Goal: Use online tool/utility: Utilize a website feature to perform a specific function

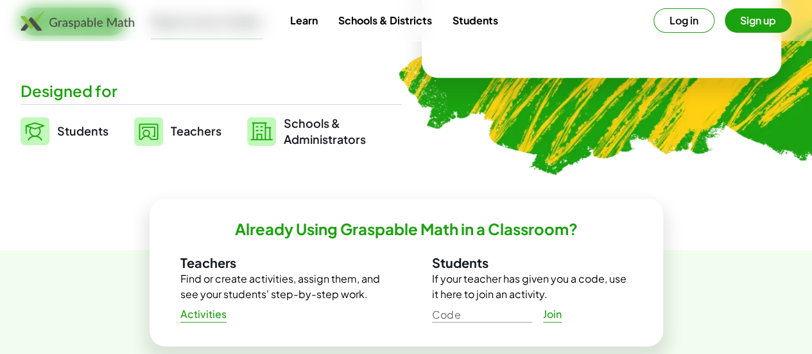
scroll to position [275, 0]
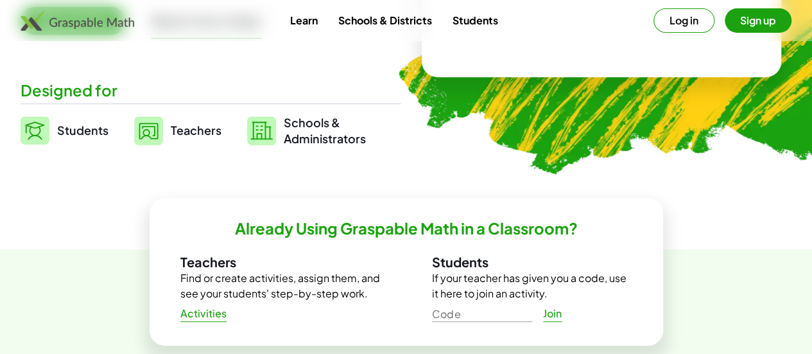
click at [96, 137] on link "Students" at bounding box center [65, 130] width 88 height 32
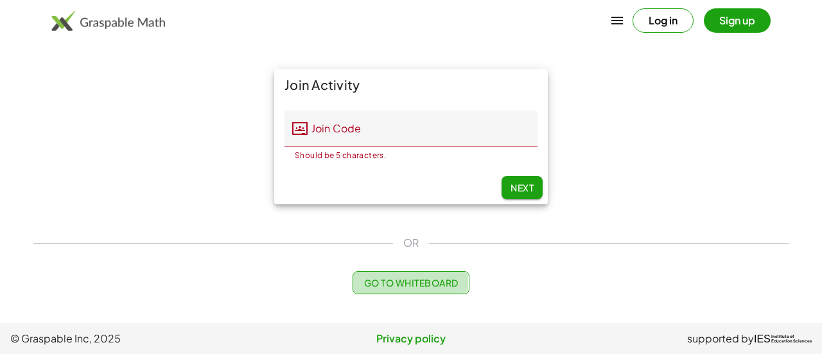
click at [411, 278] on span "Go to Whiteboard" at bounding box center [410, 283] width 94 height 12
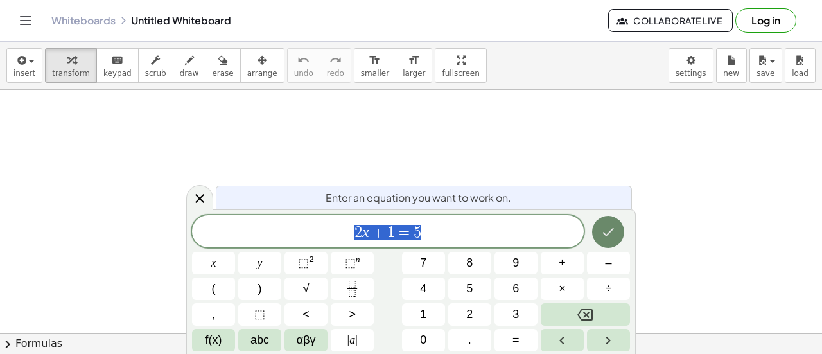
click at [616, 235] on button "Done" at bounding box center [608, 232] width 32 height 32
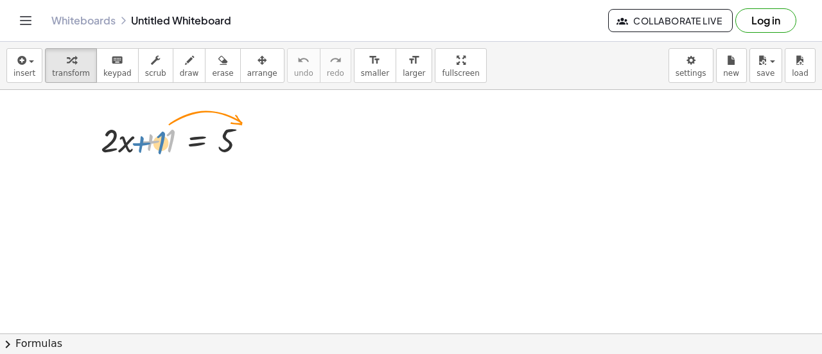
drag, startPoint x: 167, startPoint y: 139, endPoint x: 160, endPoint y: 141, distance: 7.5
click at [160, 141] on div at bounding box center [178, 139] width 169 height 44
click at [156, 137] on div at bounding box center [178, 139] width 169 height 44
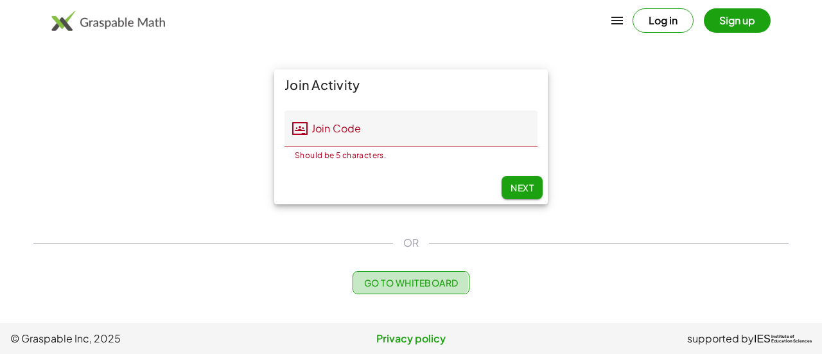
click at [390, 280] on span "Go to Whiteboard" at bounding box center [410, 283] width 94 height 12
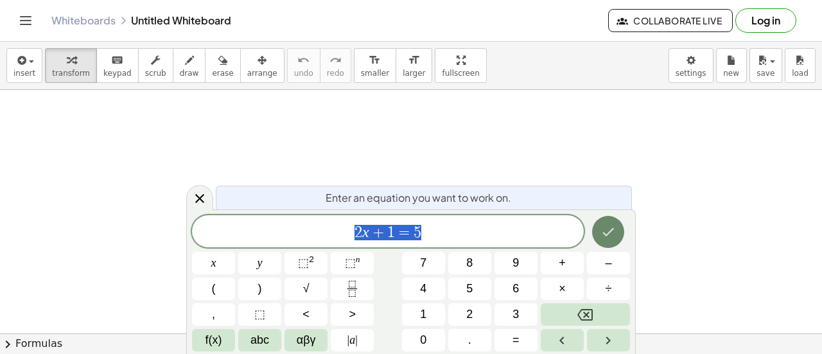
click at [614, 233] on icon "Done" at bounding box center [607, 231] width 15 height 15
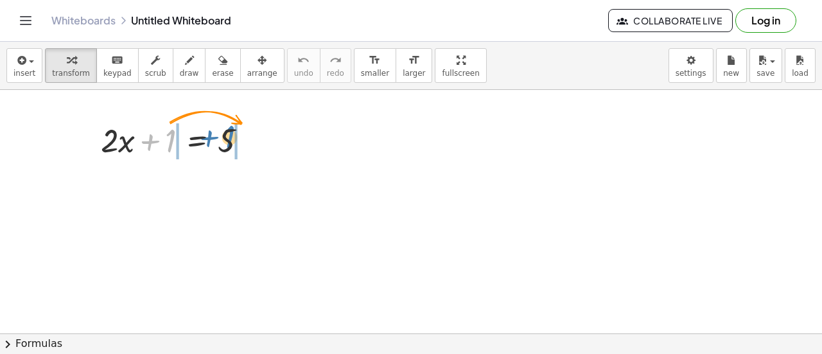
drag, startPoint x: 175, startPoint y: 130, endPoint x: 235, endPoint y: 125, distance: 60.6
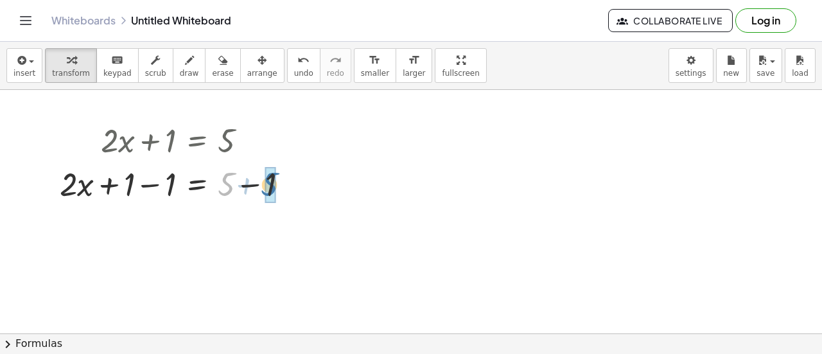
drag, startPoint x: 221, startPoint y: 178, endPoint x: 270, endPoint y: 177, distance: 48.8
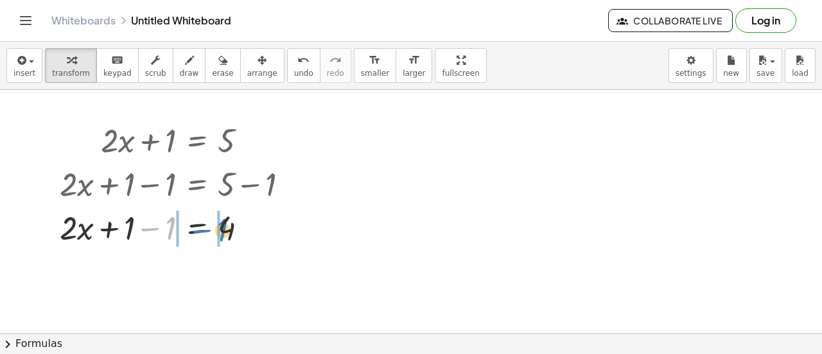
drag, startPoint x: 155, startPoint y: 224, endPoint x: 209, endPoint y: 225, distance: 54.6
click at [209, 225] on div at bounding box center [179, 227] width 252 height 44
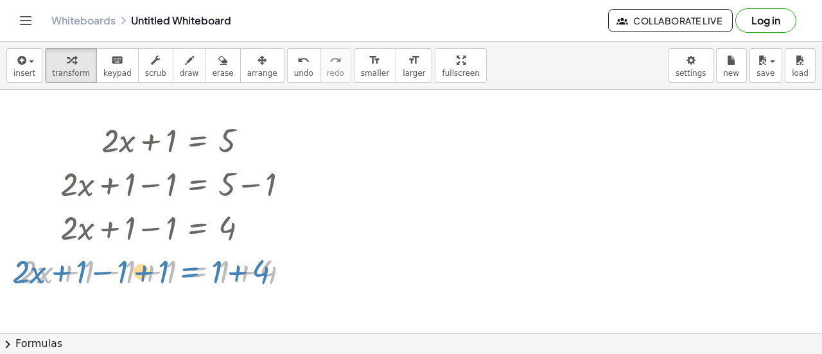
click at [208, 271] on div at bounding box center [159, 270] width 293 height 44
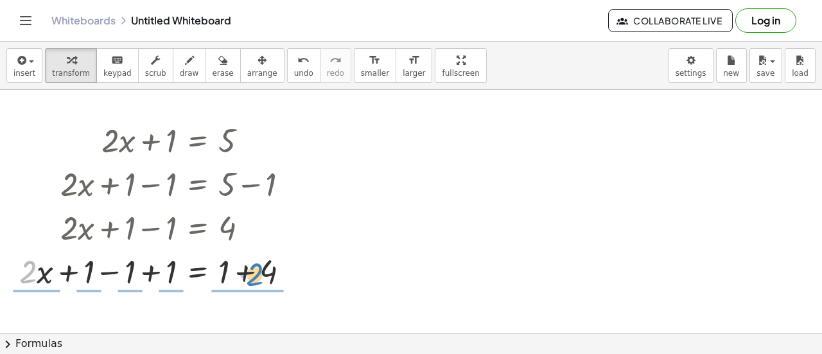
drag, startPoint x: 35, startPoint y: 277, endPoint x: 261, endPoint y: 279, distance: 226.6
click at [261, 279] on div at bounding box center [159, 270] width 293 height 44
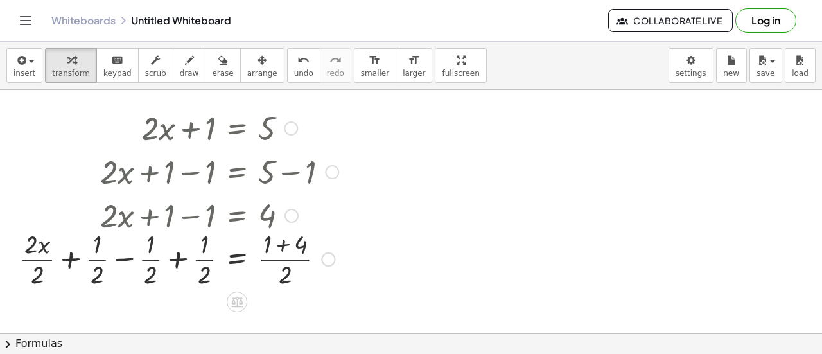
scroll to position [11, 0]
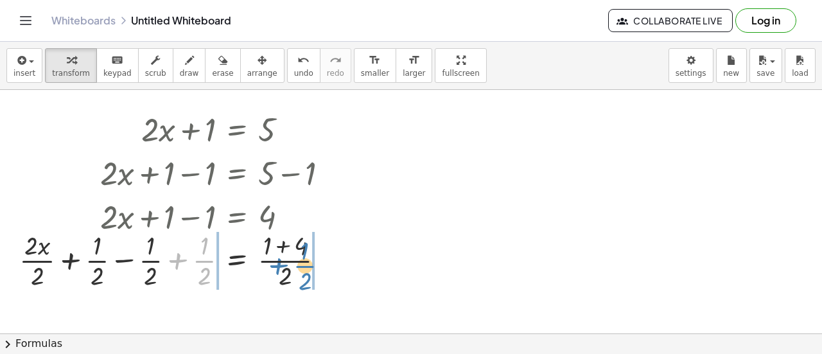
drag, startPoint x: 202, startPoint y: 257, endPoint x: 303, endPoint y: 263, distance: 101.5
click at [303, 263] on div at bounding box center [179, 259] width 332 height 64
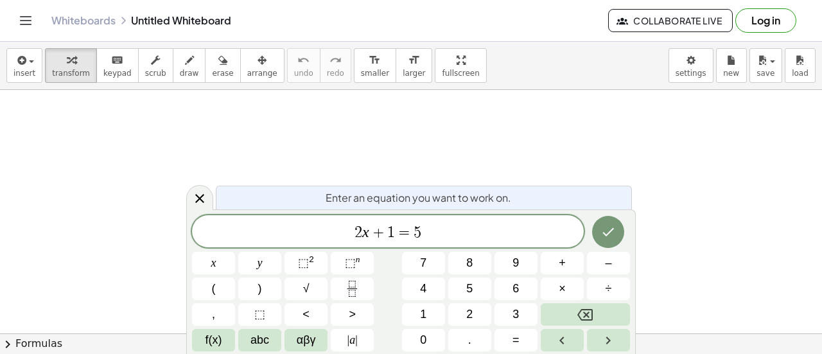
click at [504, 212] on div "Enter an equation you want to work on. 2 x + 1 = 5 x y ⬚ 2 ⬚ n 7 8 9 + – ( ) √ …" at bounding box center [410, 281] width 449 height 144
click at [481, 239] on span "2 x + 1 = 5 ​" at bounding box center [388, 232] width 392 height 18
click at [603, 255] on button "–" at bounding box center [608, 263] width 43 height 22
click at [512, 252] on button "9" at bounding box center [515, 263] width 43 height 22
click at [577, 263] on button "+" at bounding box center [561, 263] width 43 height 22
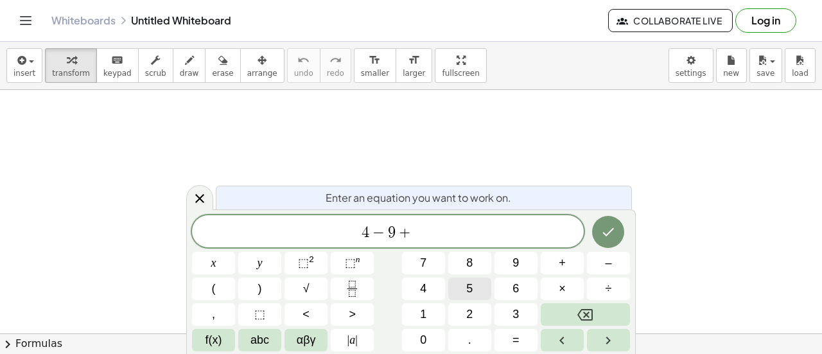
click at [461, 289] on button "5" at bounding box center [469, 288] width 43 height 22
click at [511, 338] on button "=" at bounding box center [515, 340] width 43 height 22
click at [520, 307] on button "3" at bounding box center [515, 314] width 43 height 22
click at [558, 293] on span "×" at bounding box center [561, 288] width 7 height 17
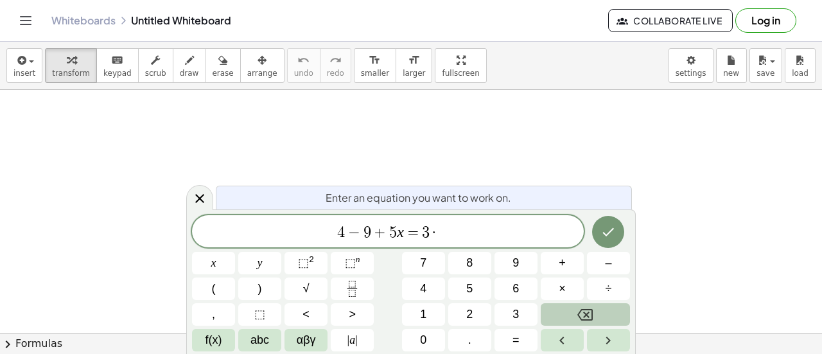
click at [558, 311] on button "Backspace" at bounding box center [584, 314] width 89 height 22
click at [592, 253] on button "–" at bounding box center [608, 263] width 43 height 22
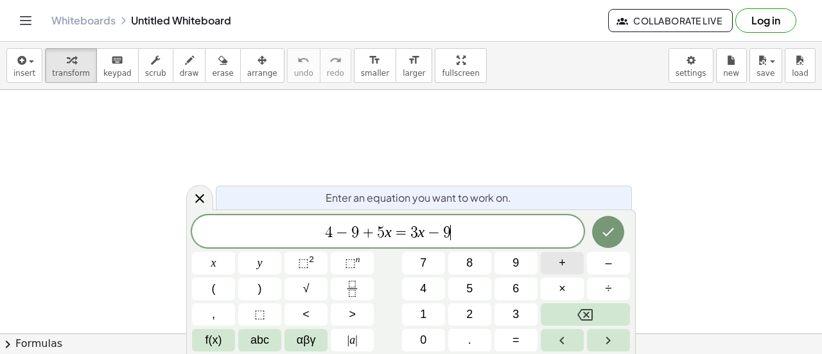
click at [562, 263] on span "+" at bounding box center [561, 262] width 7 height 17
click at [471, 322] on span "2" at bounding box center [469, 314] width 6 height 17
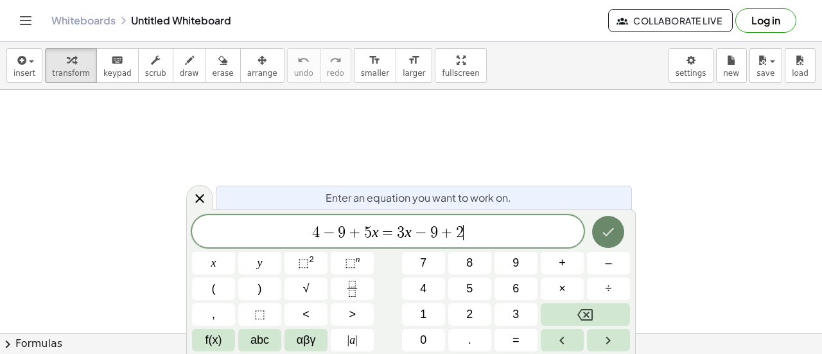
click at [616, 229] on button "Done" at bounding box center [608, 232] width 32 height 32
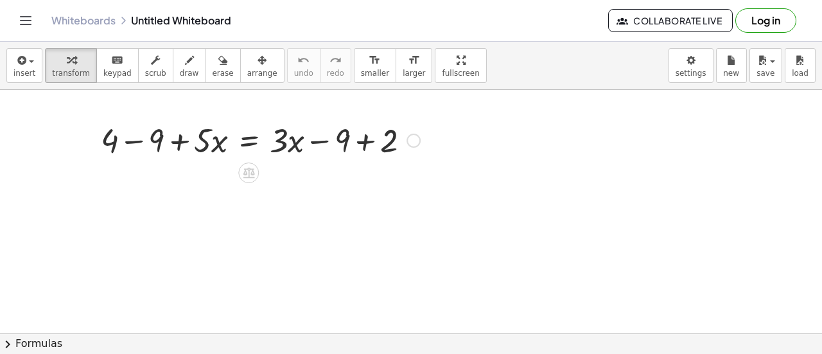
click at [359, 139] on div at bounding box center [260, 139] width 332 height 44
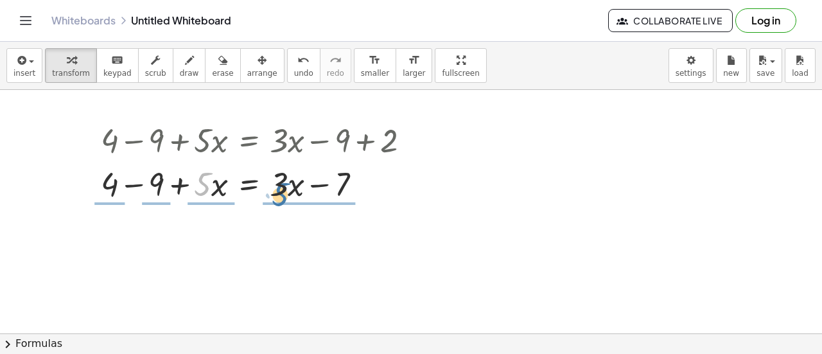
drag, startPoint x: 198, startPoint y: 180, endPoint x: 281, endPoint y: 188, distance: 83.2
click at [281, 188] on div at bounding box center [260, 183] width 332 height 44
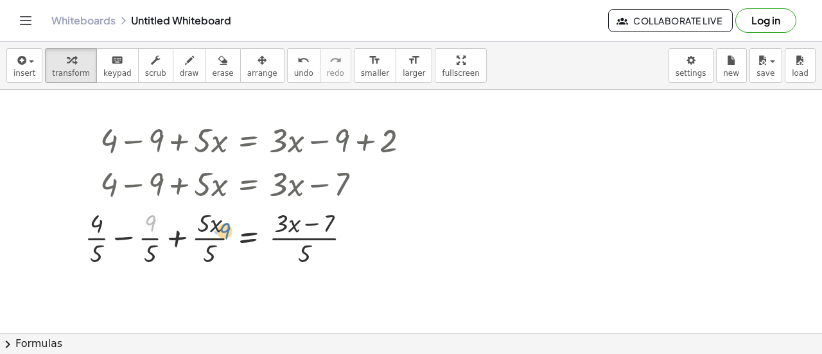
drag, startPoint x: 153, startPoint y: 224, endPoint x: 228, endPoint y: 232, distance: 74.9
click at [228, 232] on div at bounding box center [252, 237] width 348 height 64
drag, startPoint x: 209, startPoint y: 233, endPoint x: 299, endPoint y: 230, distance: 90.6
click at [299, 230] on div at bounding box center [252, 237] width 348 height 64
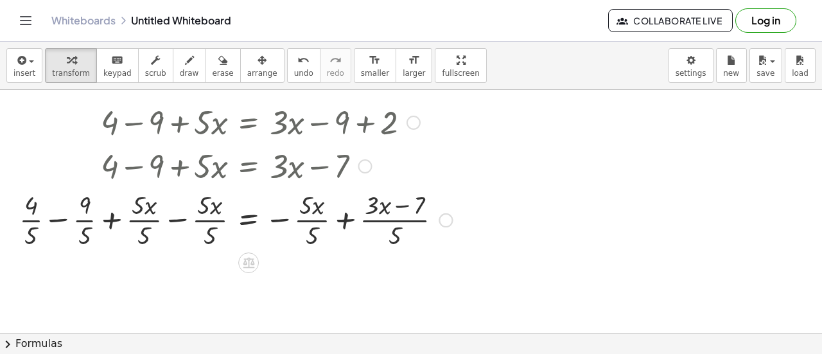
scroll to position [15, 0]
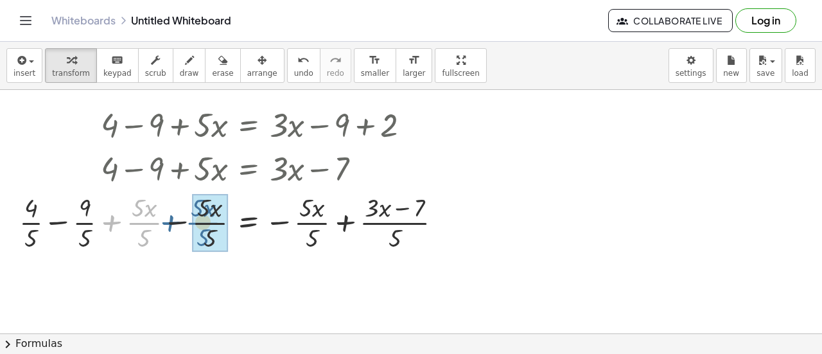
drag, startPoint x: 150, startPoint y: 217, endPoint x: 226, endPoint y: 209, distance: 76.8
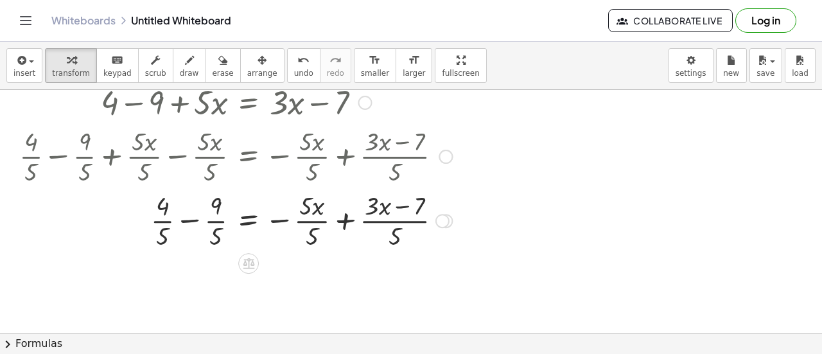
scroll to position [80, 0]
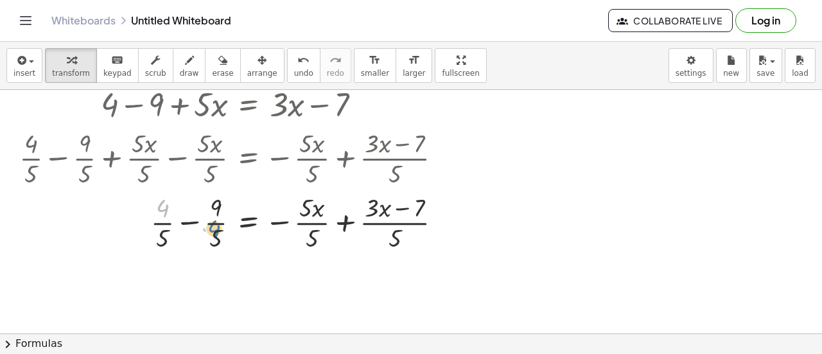
drag, startPoint x: 171, startPoint y: 214, endPoint x: 221, endPoint y: 236, distance: 54.6
click at [221, 236] on div at bounding box center [235, 221] width 445 height 64
drag, startPoint x: 159, startPoint y: 221, endPoint x: 231, endPoint y: 215, distance: 72.2
click at [231, 215] on div at bounding box center [235, 221] width 445 height 64
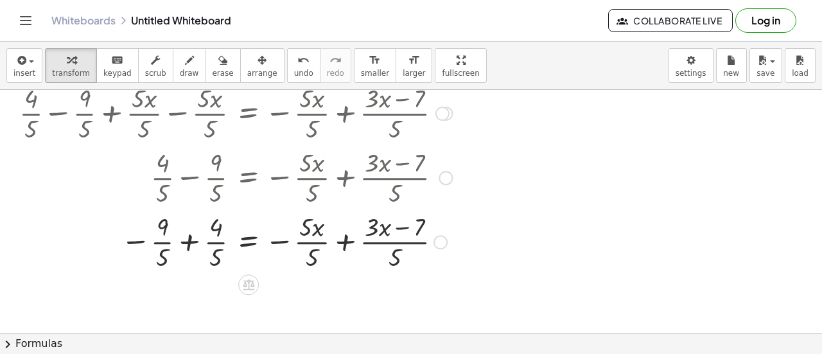
scroll to position [128, 0]
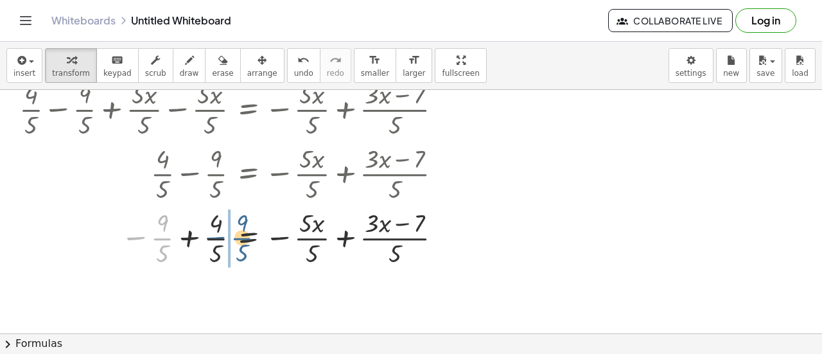
drag, startPoint x: 162, startPoint y: 235, endPoint x: 238, endPoint y: 234, distance: 76.4
click at [238, 234] on div at bounding box center [235, 237] width 445 height 64
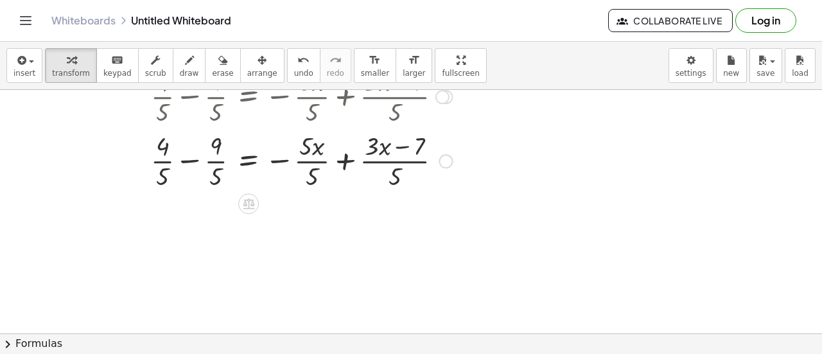
scroll to position [203, 0]
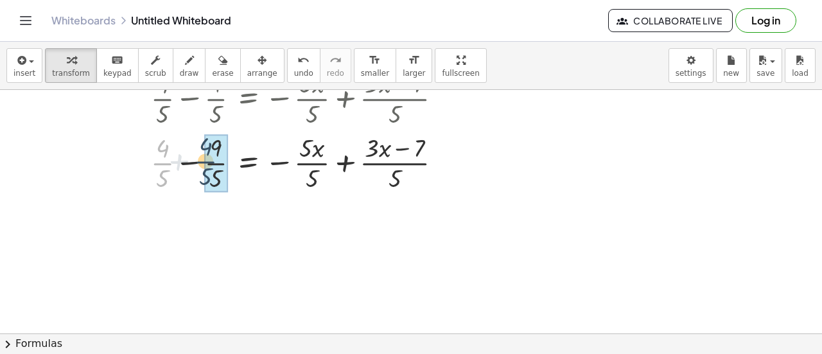
drag, startPoint x: 168, startPoint y: 161, endPoint x: 211, endPoint y: 159, distance: 43.0
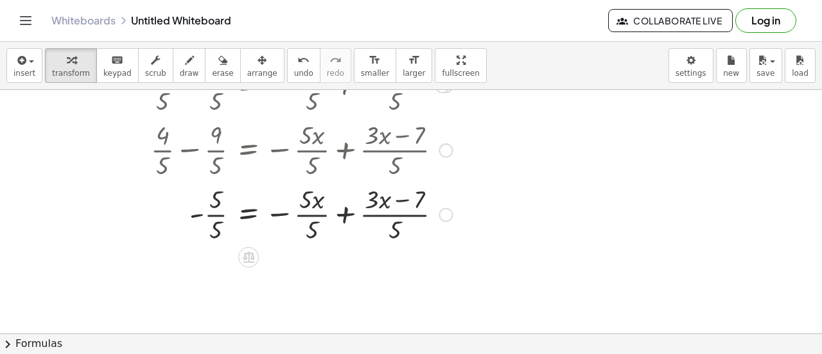
scroll to position [212, 0]
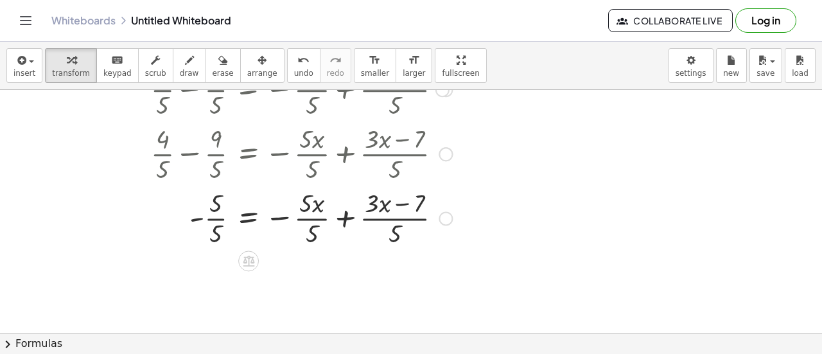
click at [226, 210] on div at bounding box center [235, 217] width 445 height 64
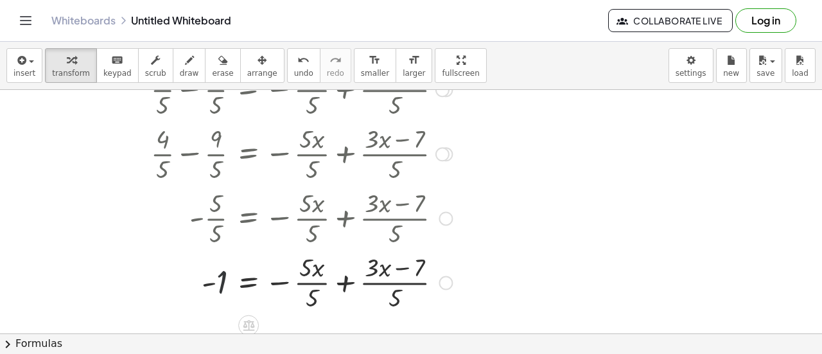
click at [220, 276] on div at bounding box center [235, 281] width 445 height 64
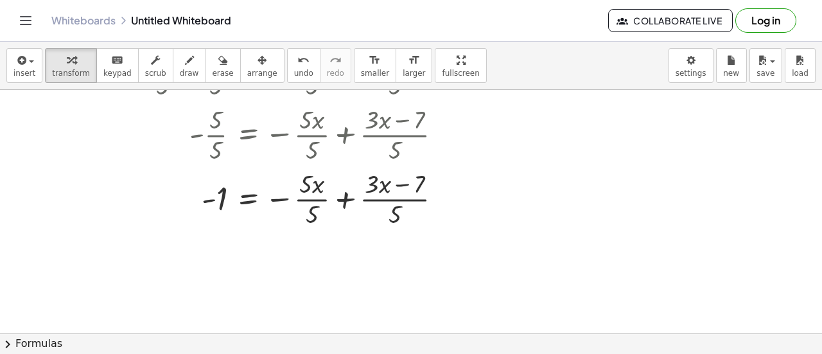
scroll to position [295, 0]
drag, startPoint x: 306, startPoint y: 191, endPoint x: 327, endPoint y: 205, distance: 26.0
click at [327, 205] on div at bounding box center [235, 199] width 445 height 64
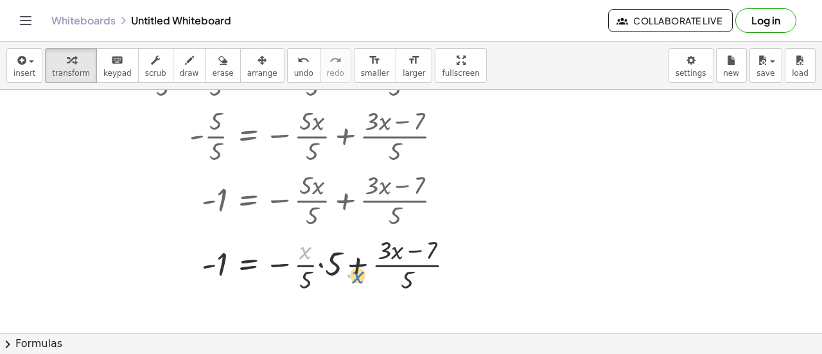
drag, startPoint x: 309, startPoint y: 255, endPoint x: 363, endPoint y: 271, distance: 56.9
click at [363, 271] on div at bounding box center [242, 263] width 458 height 64
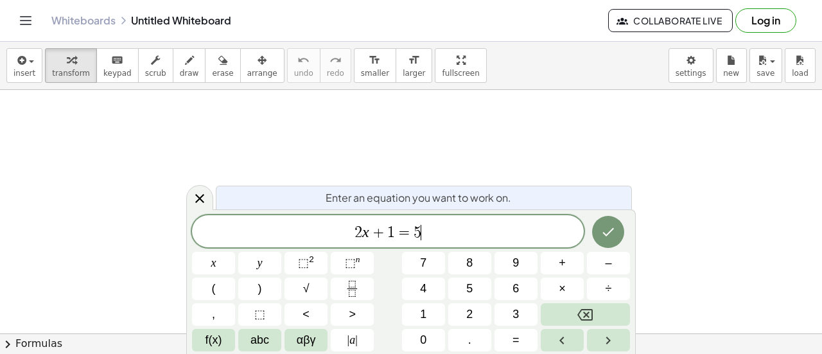
click at [539, 221] on div "2 x + 1 = 5 ​" at bounding box center [388, 231] width 392 height 32
click at [555, 265] on button "+" at bounding box center [561, 263] width 43 height 22
click at [526, 338] on button "=" at bounding box center [515, 340] width 43 height 22
click at [514, 264] on span "9" at bounding box center [515, 262] width 6 height 17
click at [599, 255] on button "–" at bounding box center [608, 263] width 43 height 22
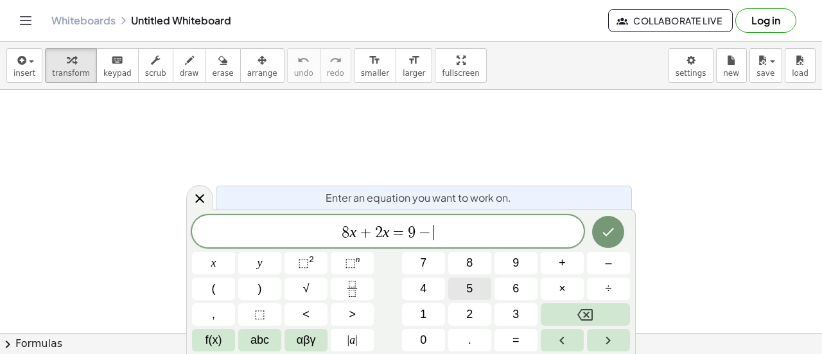
click at [457, 286] on button "5" at bounding box center [469, 288] width 43 height 22
click at [554, 261] on button "+" at bounding box center [561, 263] width 43 height 22
click at [592, 260] on button "–" at bounding box center [608, 263] width 43 height 22
click at [470, 288] on span "5" at bounding box center [469, 288] width 6 height 17
click at [601, 222] on button "Done" at bounding box center [608, 232] width 32 height 32
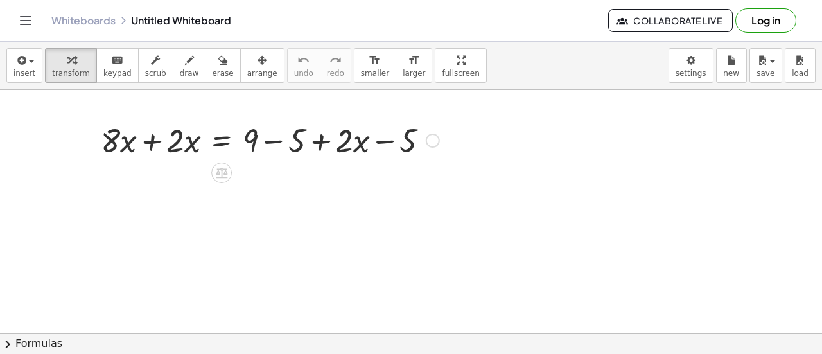
click at [269, 137] on div at bounding box center [269, 139] width 351 height 44
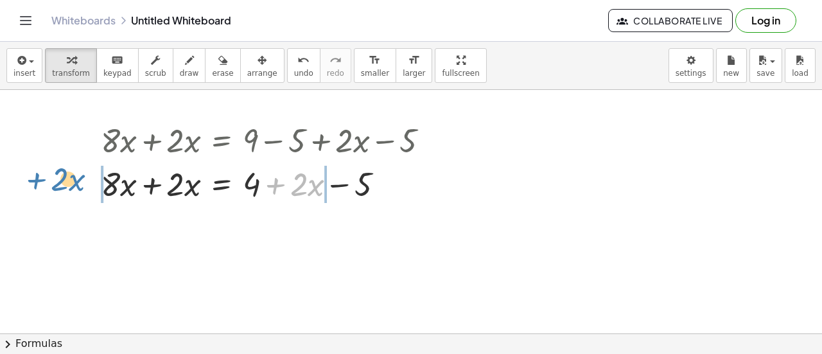
drag, startPoint x: 282, startPoint y: 179, endPoint x: 44, endPoint y: 175, distance: 238.2
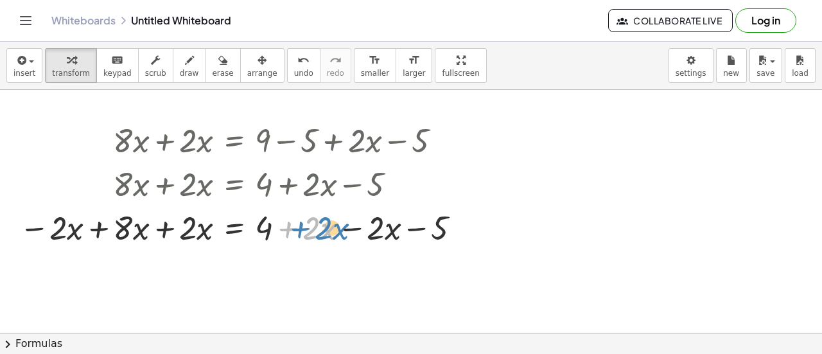
drag, startPoint x: 289, startPoint y: 230, endPoint x: 301, endPoint y: 230, distance: 12.2
click at [301, 230] on div at bounding box center [242, 227] width 458 height 44
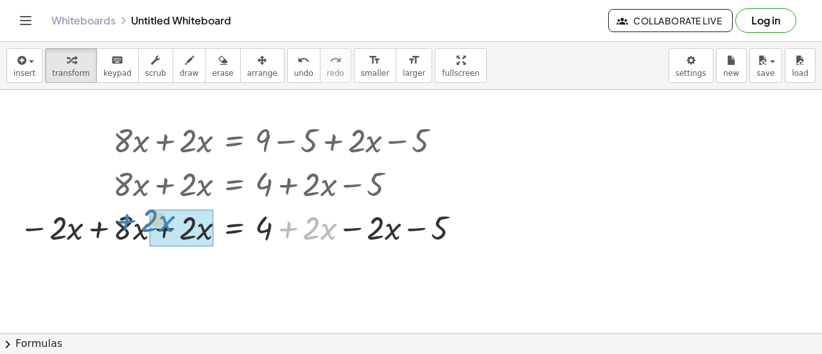
drag, startPoint x: 280, startPoint y: 233, endPoint x: 119, endPoint y: 225, distance: 161.3
click at [119, 225] on div at bounding box center [242, 227] width 458 height 44
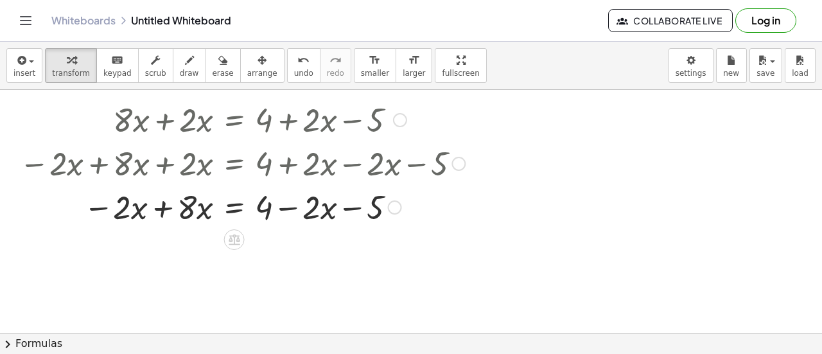
scroll to position [63, 0]
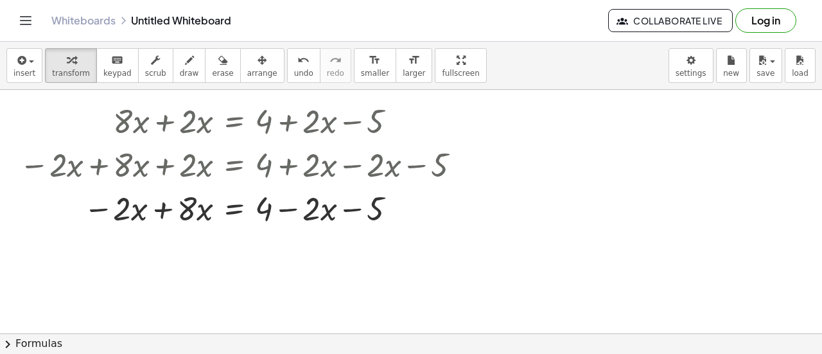
drag, startPoint x: 321, startPoint y: 209, endPoint x: 610, endPoint y: 151, distance: 295.3
click at [610, 151] on div at bounding box center [411, 270] width 822 height 487
